Goal: Information Seeking & Learning: Learn about a topic

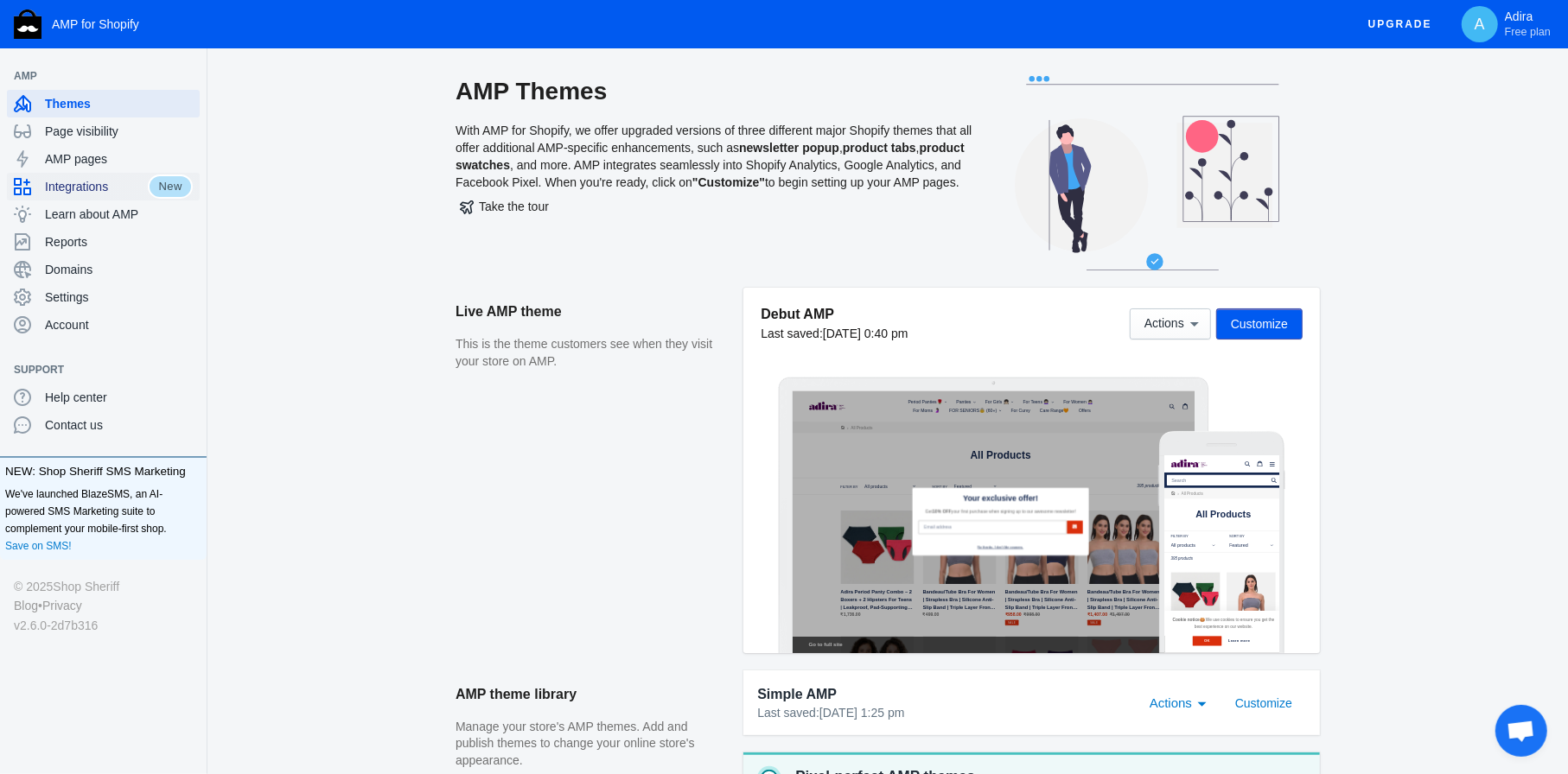
click at [113, 185] on span "Integrations" at bounding box center [97, 186] width 103 height 17
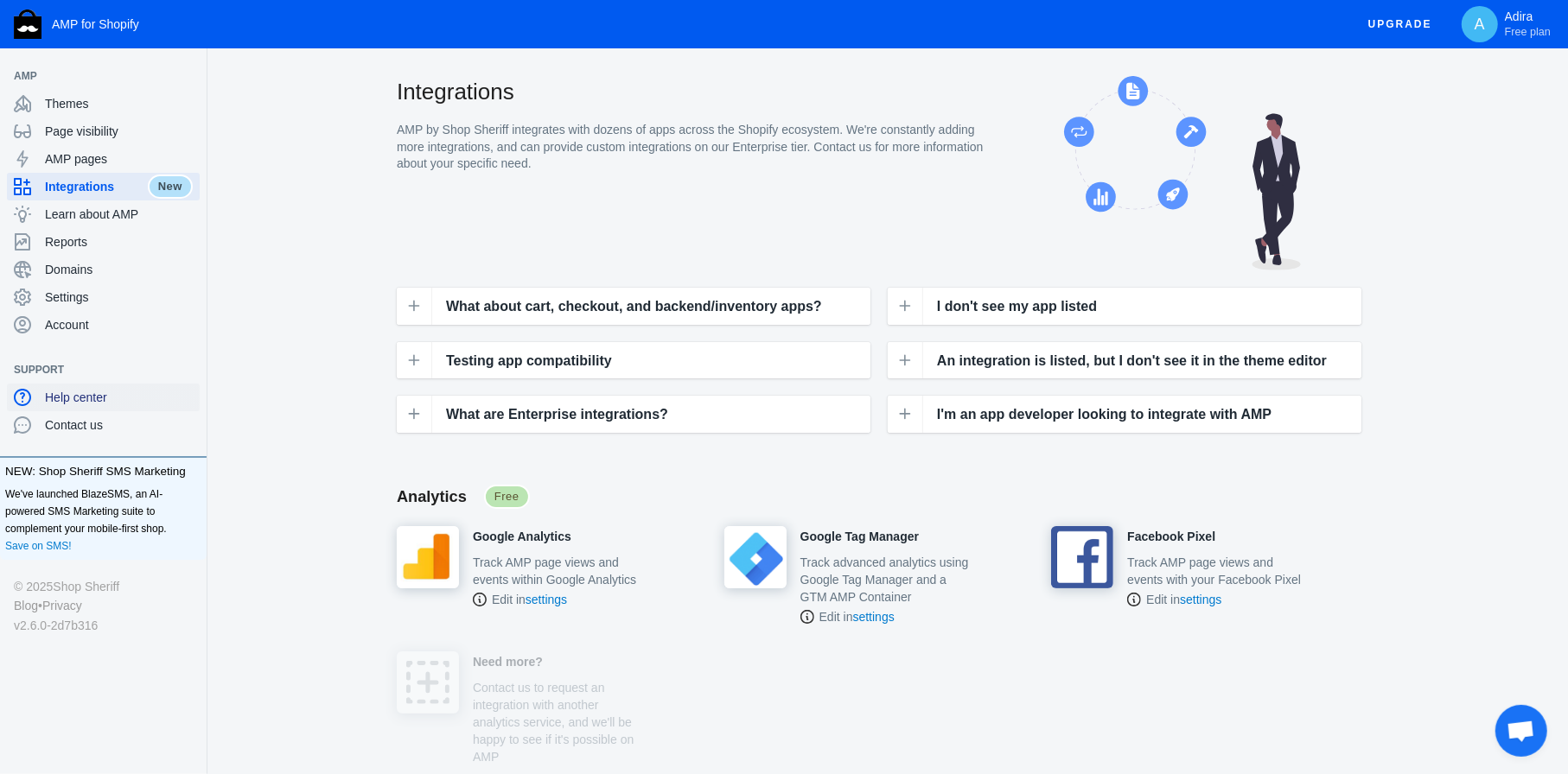
click at [67, 401] on span "Help center" at bounding box center [119, 398] width 148 height 17
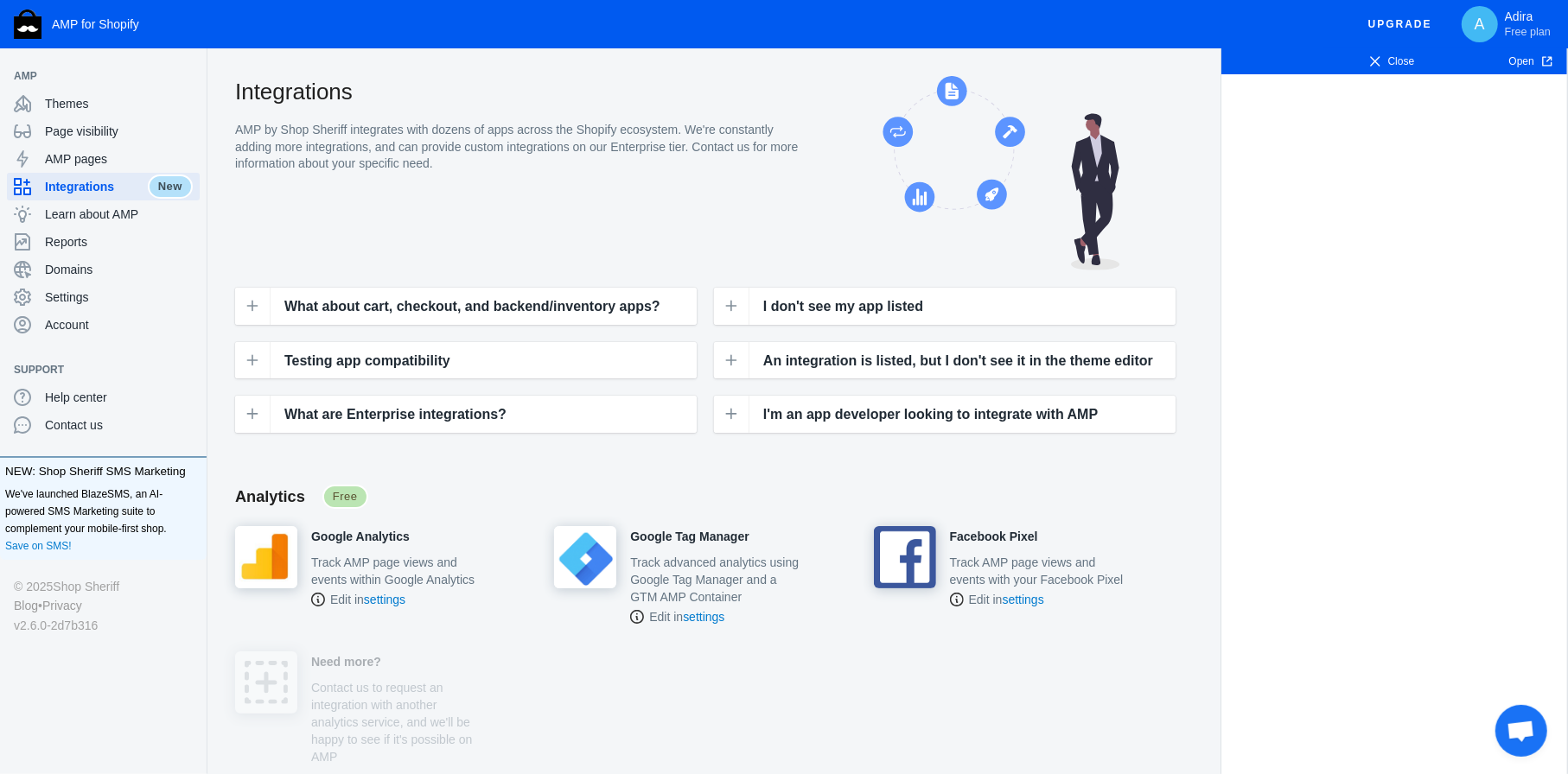
click at [1393, 63] on span "Close" at bounding box center [1390, 61] width 106 height 17
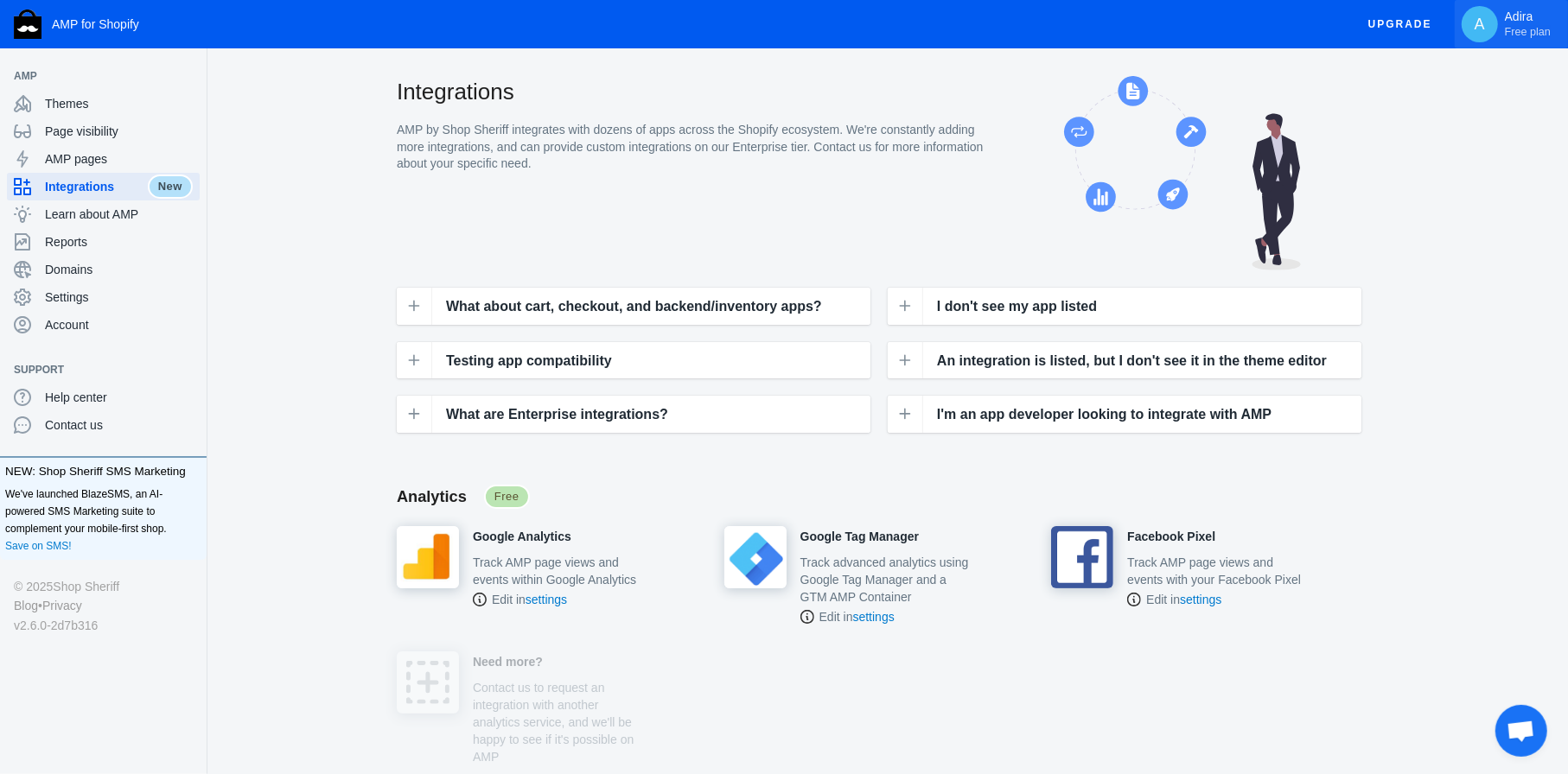
click at [1486, 25] on span "A" at bounding box center [1479, 24] width 17 height 17
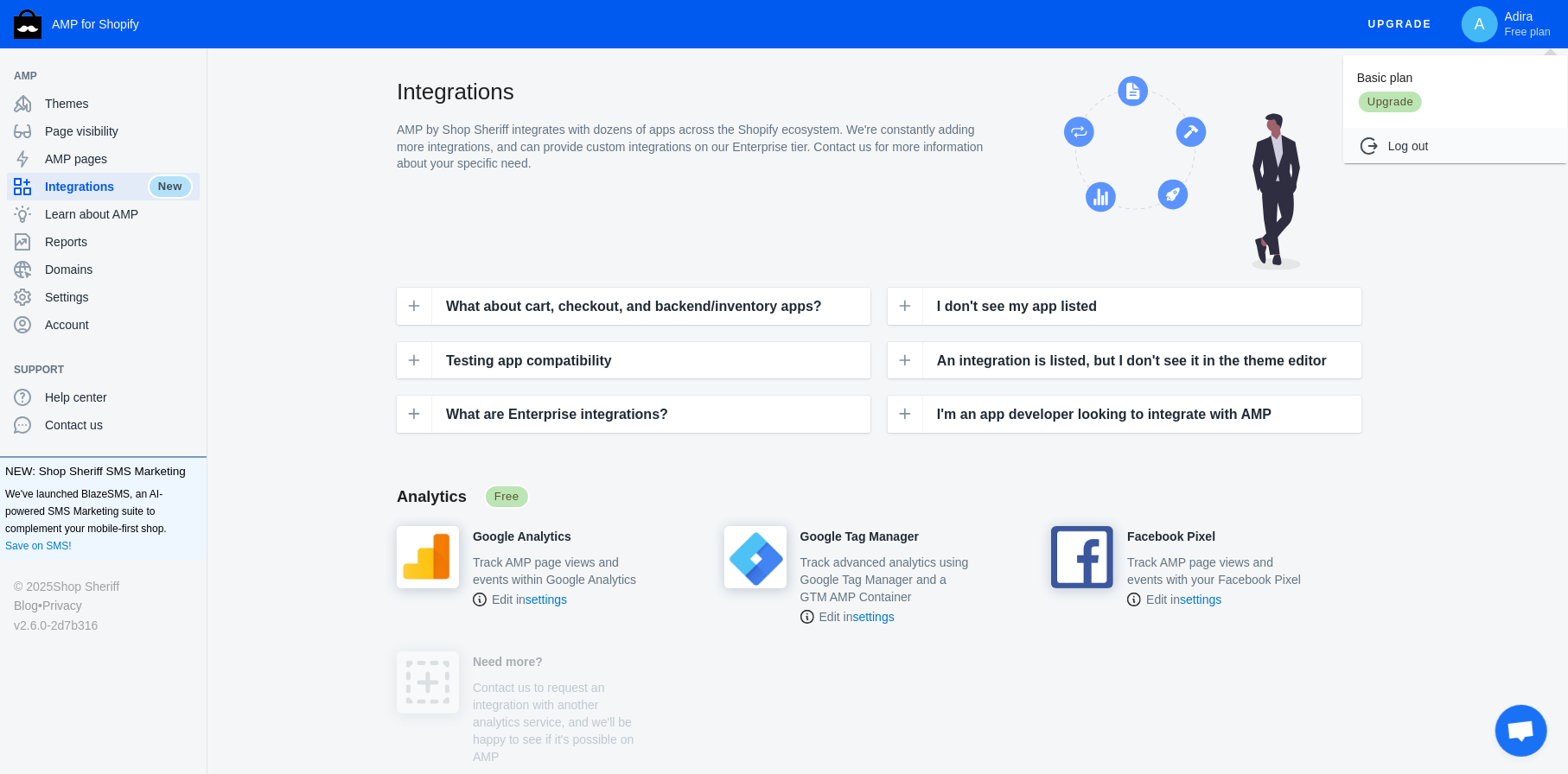
click at [1420, 208] on div at bounding box center [784, 387] width 1568 height 774
click at [97, 110] on span "Themes" at bounding box center [119, 103] width 148 height 17
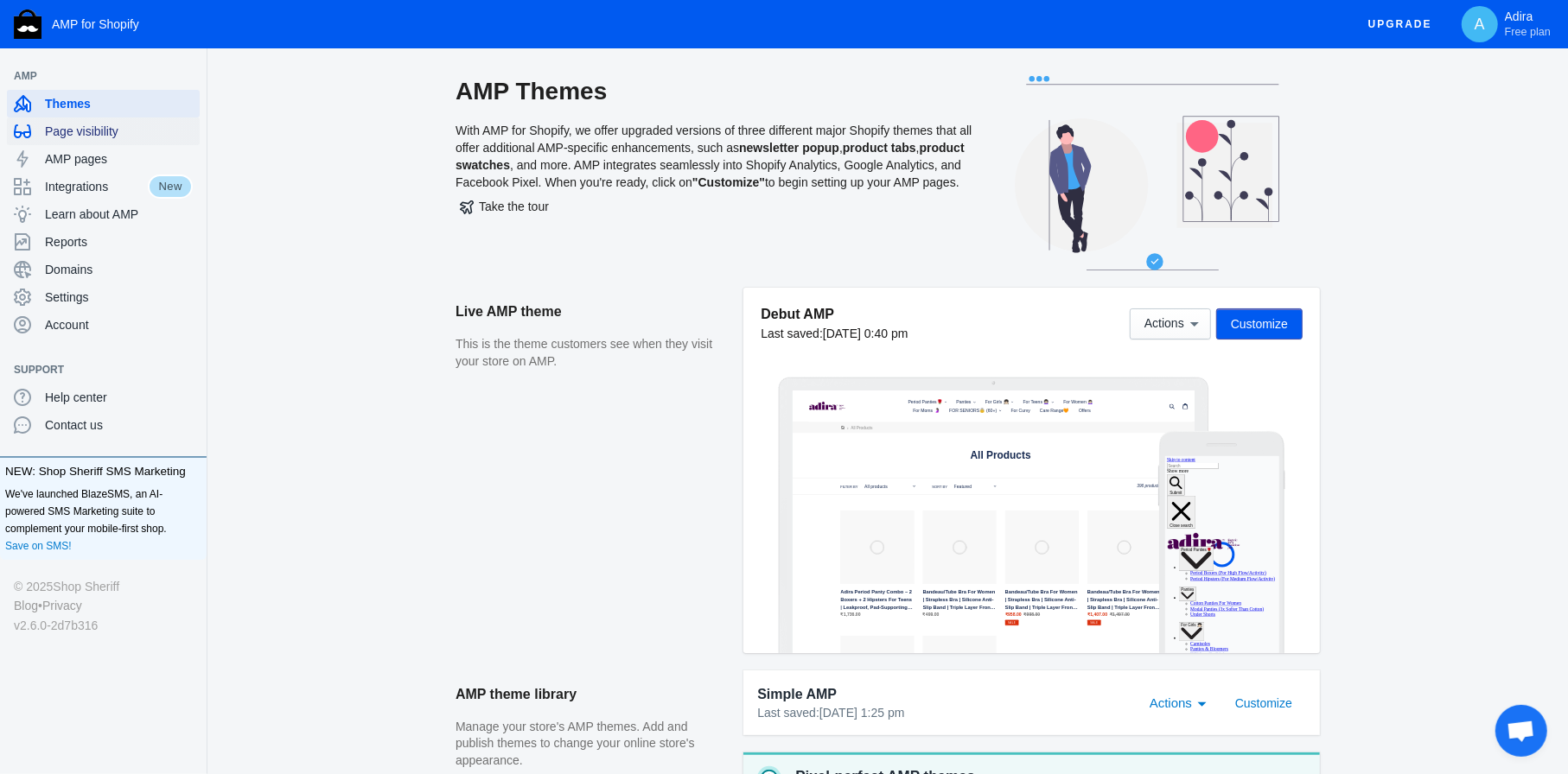
click at [95, 134] on span "Page visibility" at bounding box center [119, 131] width 148 height 17
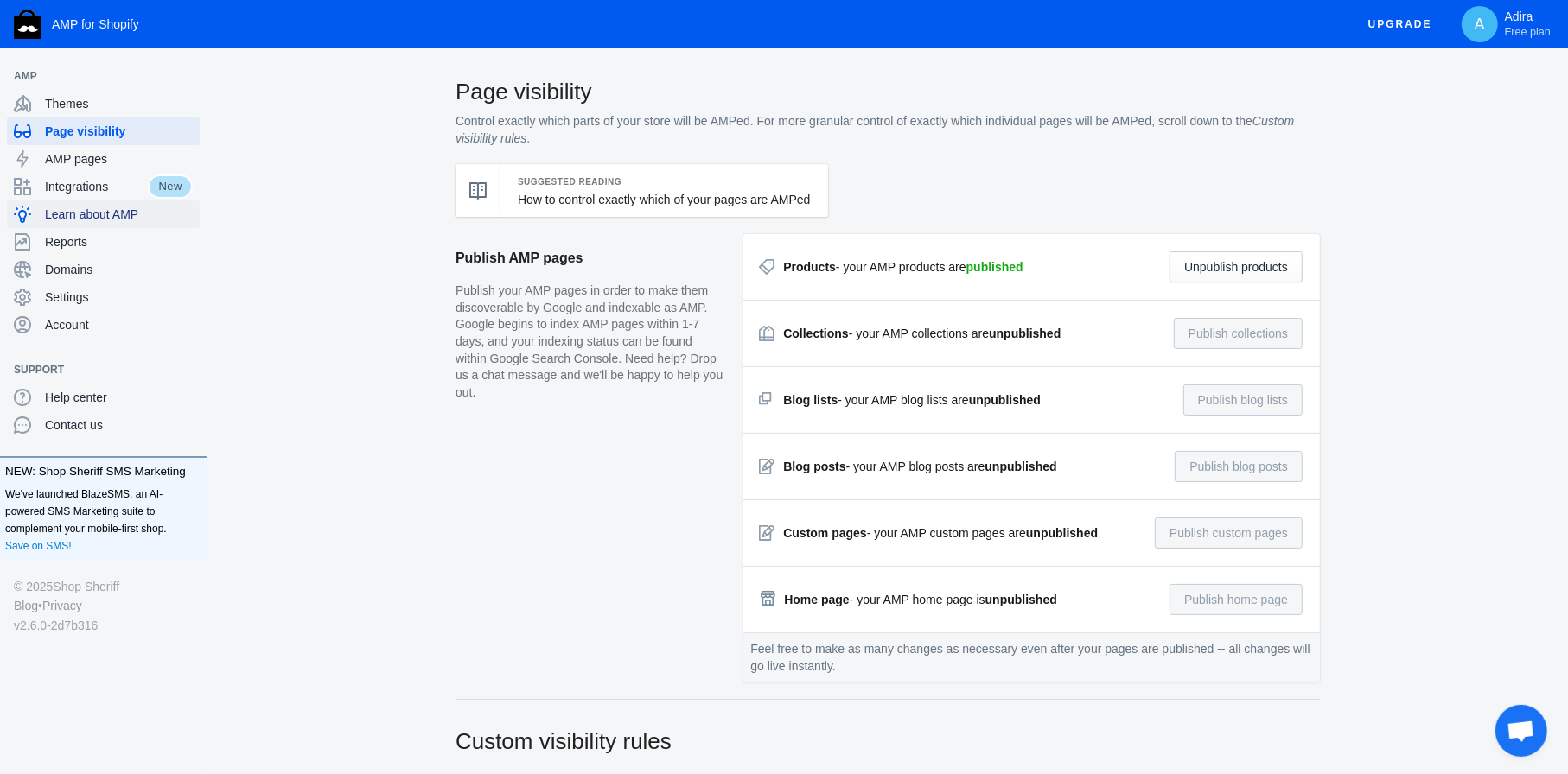
click at [98, 205] on span "Learn about AMP" at bounding box center [119, 214] width 148 height 17
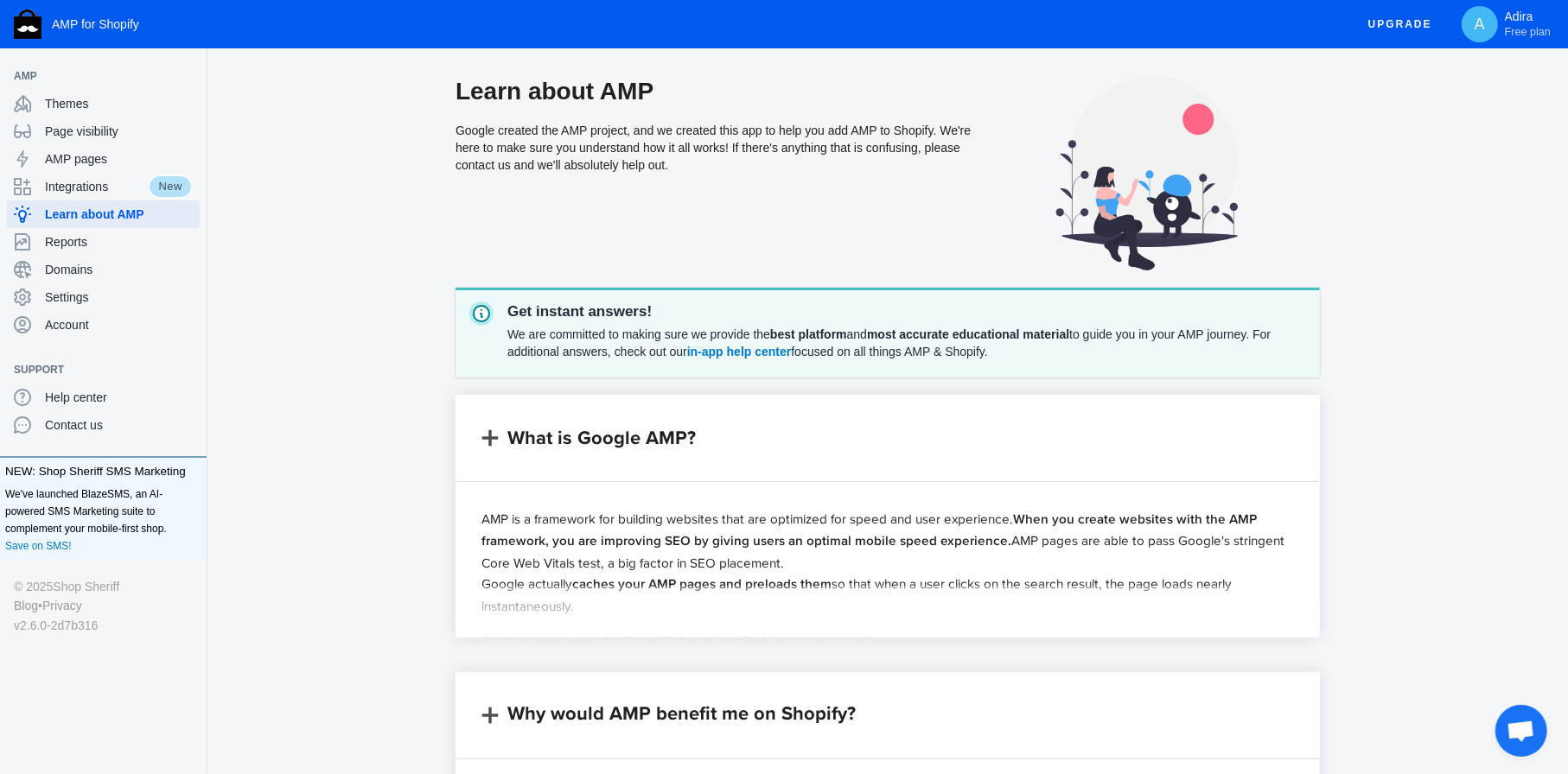
drag, startPoint x: 98, startPoint y: 204, endPoint x: 352, endPoint y: 205, distance: 254.0
click at [352, 205] on div "Learn about AMP Google created the AMP project, and we created this app to help…" at bounding box center [887, 182] width 1305 height 211
